Goal: Information Seeking & Learning: Find specific page/section

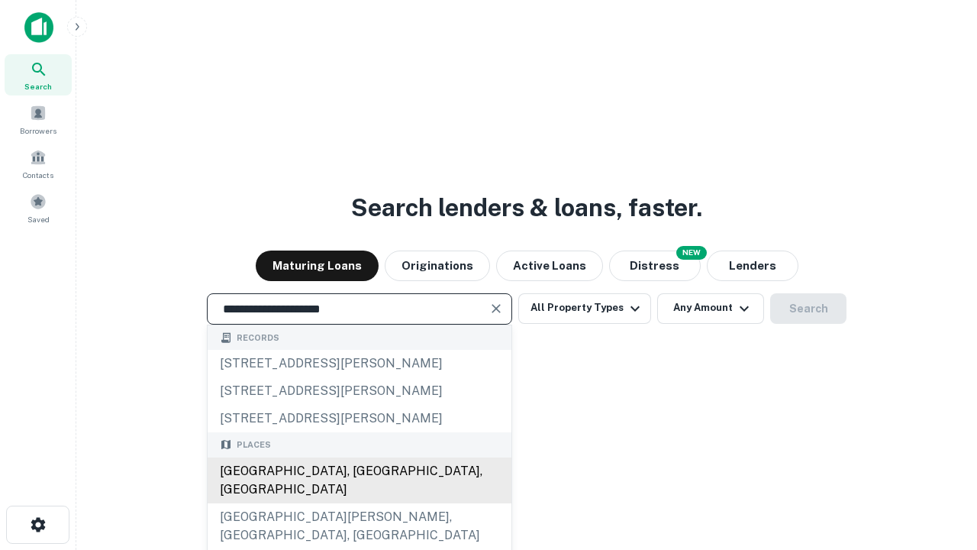
click at [359, 503] on div "[GEOGRAPHIC_DATA], [GEOGRAPHIC_DATA], [GEOGRAPHIC_DATA]" at bounding box center [360, 480] width 304 height 46
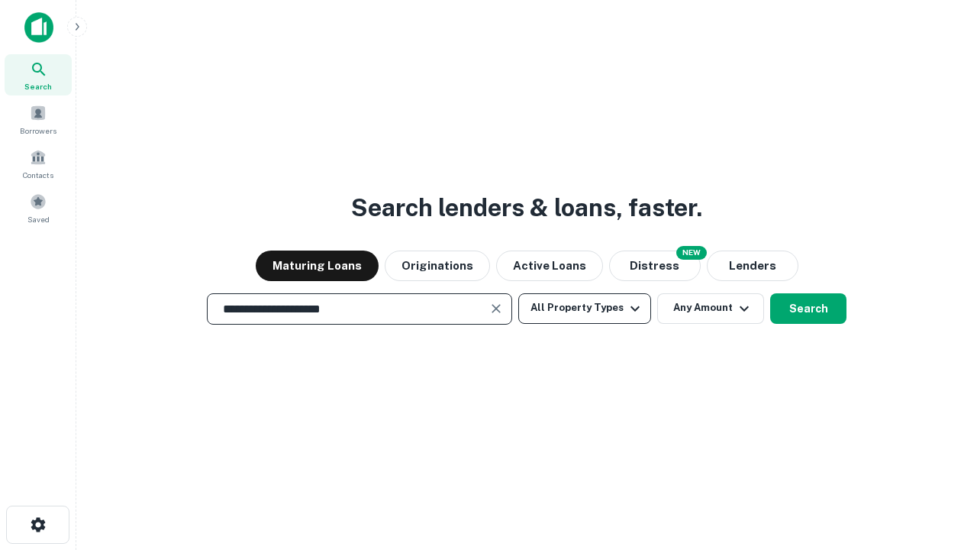
type input "**********"
click at [585, 308] on button "All Property Types" at bounding box center [585, 308] width 133 height 31
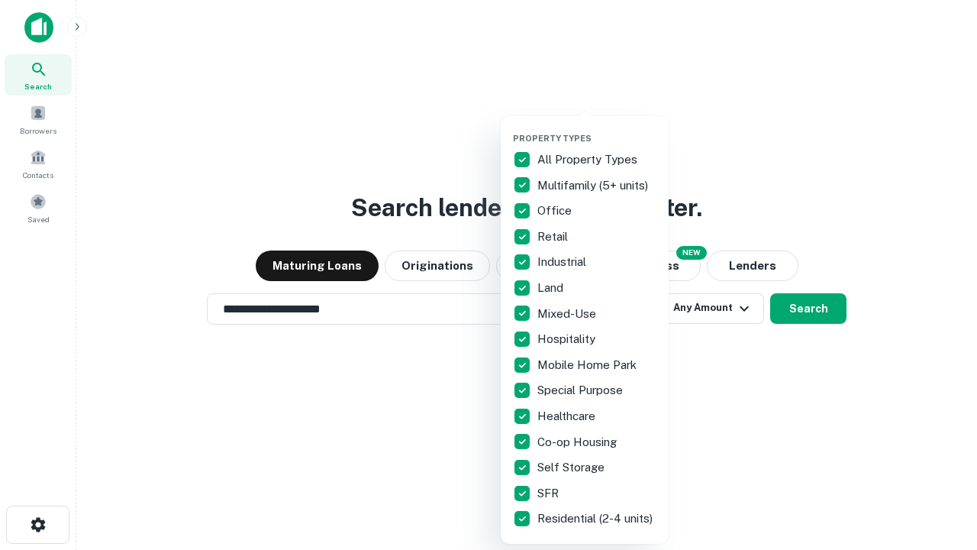
click at [597, 128] on button "button" at bounding box center [597, 128] width 168 height 1
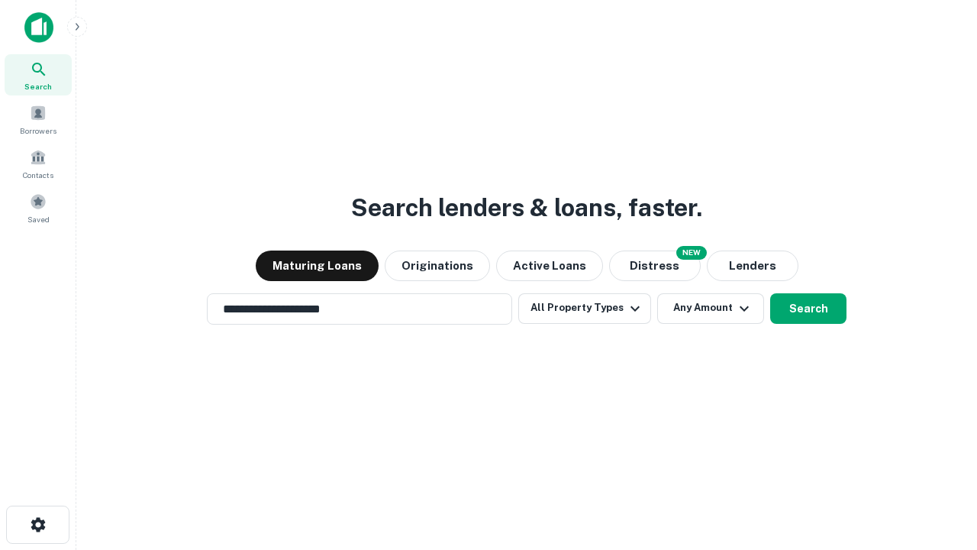
scroll to position [24, 0]
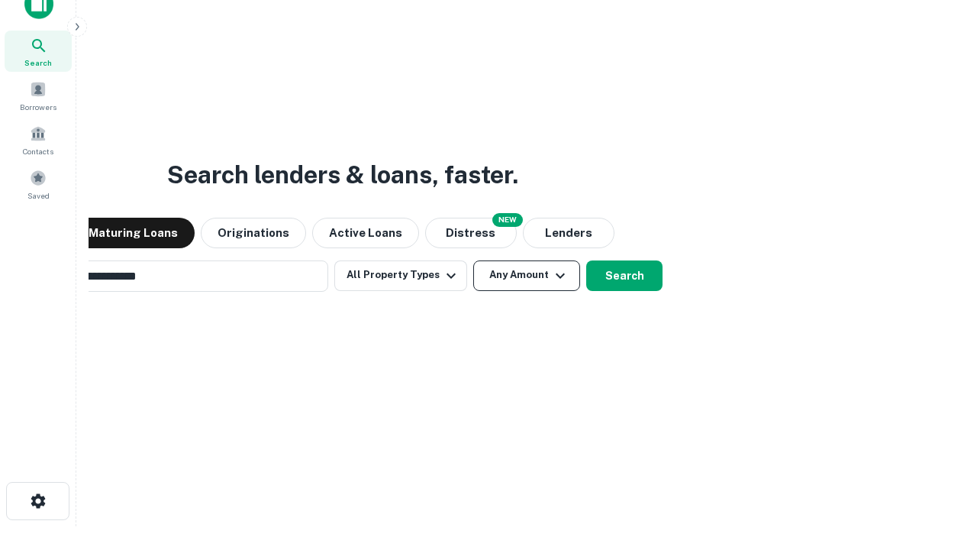
click at [473, 260] on button "Any Amount" at bounding box center [526, 275] width 107 height 31
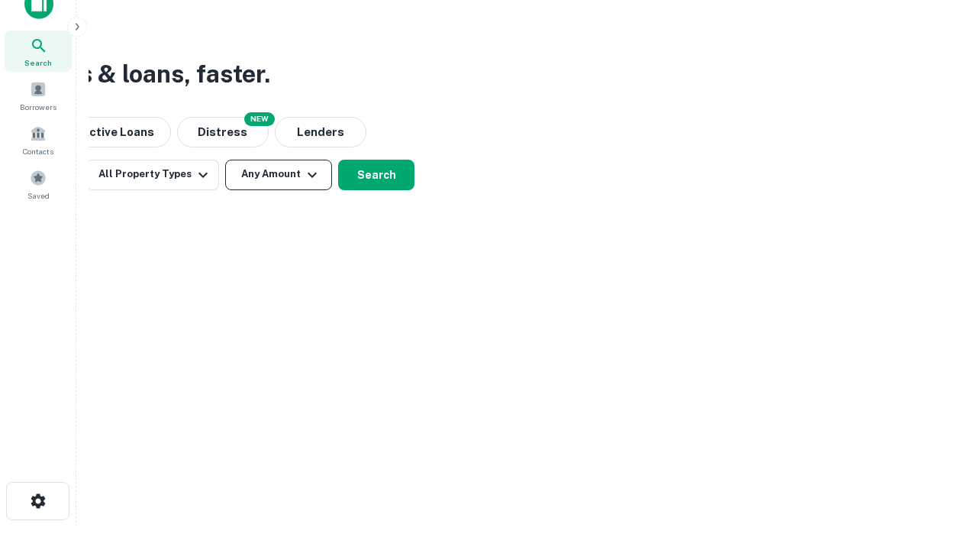
scroll to position [24, 0]
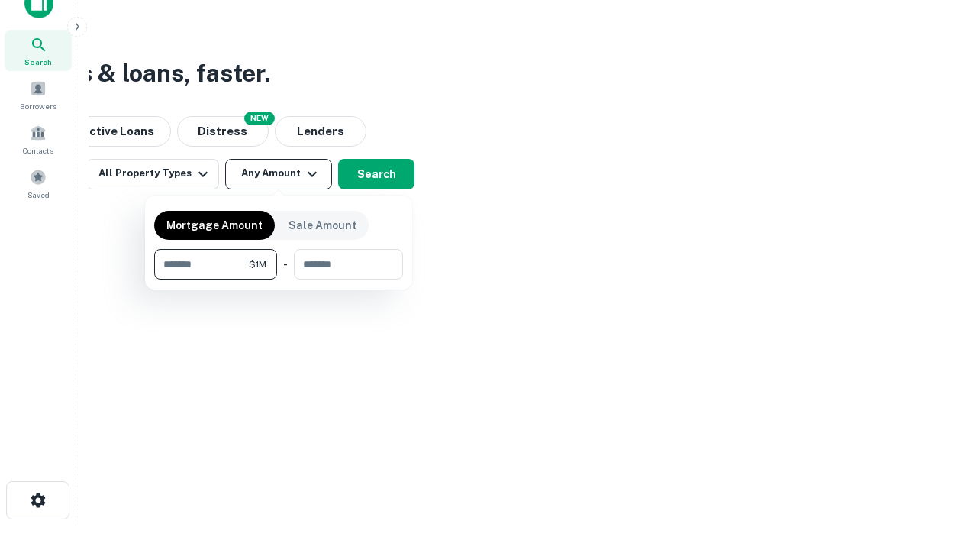
type input "*******"
click at [279, 279] on button "button" at bounding box center [278, 279] width 249 height 1
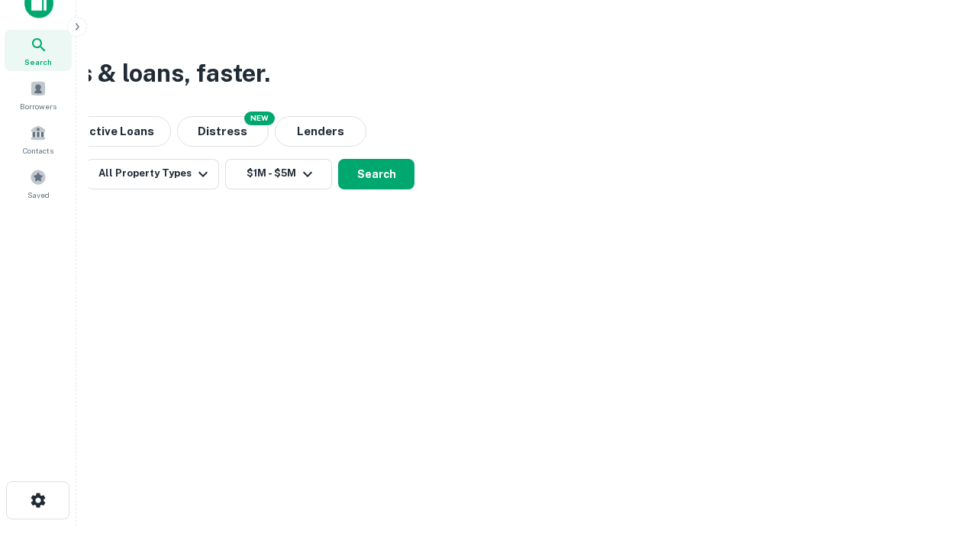
scroll to position [9, 282]
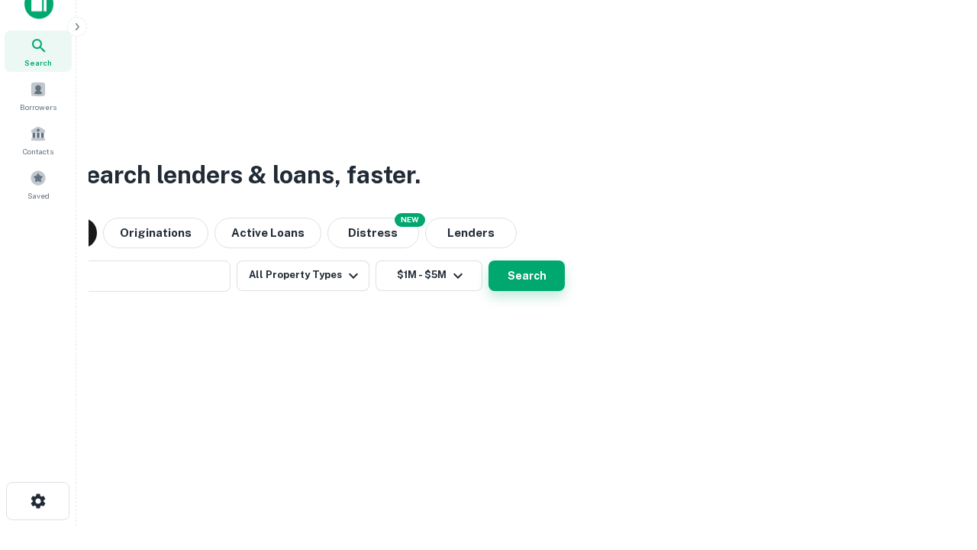
click at [489, 260] on button "Search" at bounding box center [527, 275] width 76 height 31
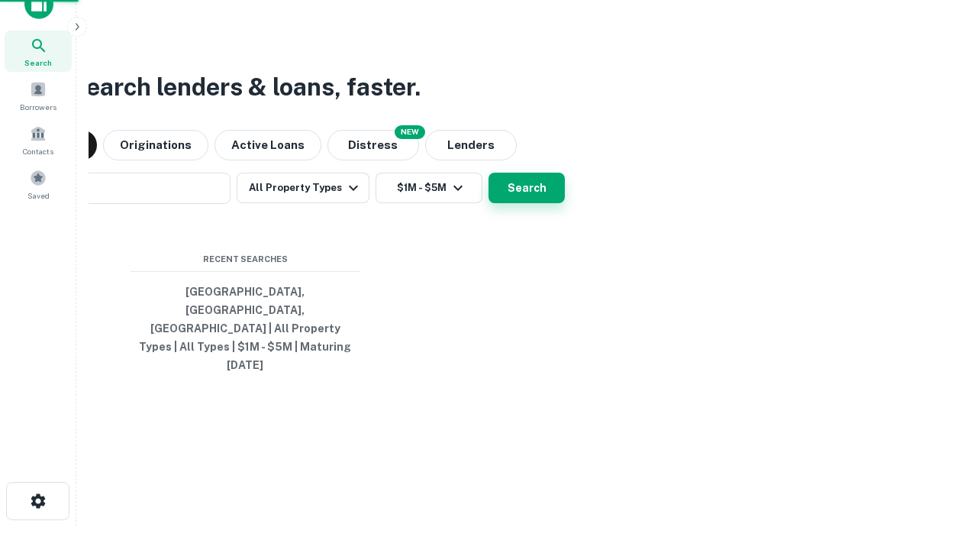
scroll to position [40, 432]
